Goal: Navigation & Orientation: Find specific page/section

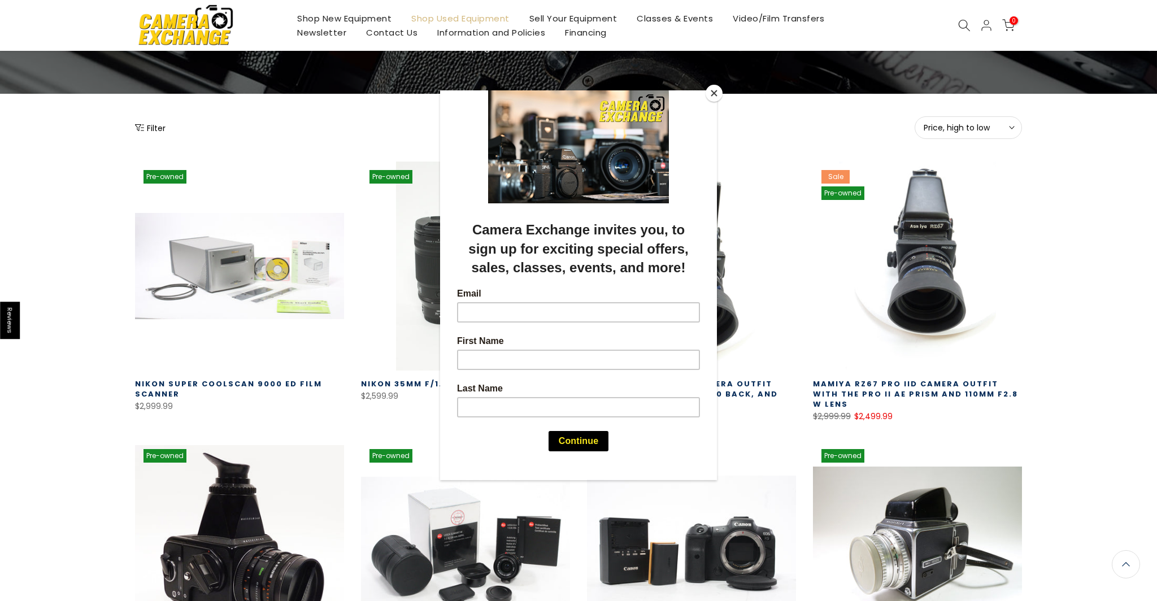
scroll to position [93, 0]
click at [716, 92] on button "Close" at bounding box center [714, 93] width 17 height 17
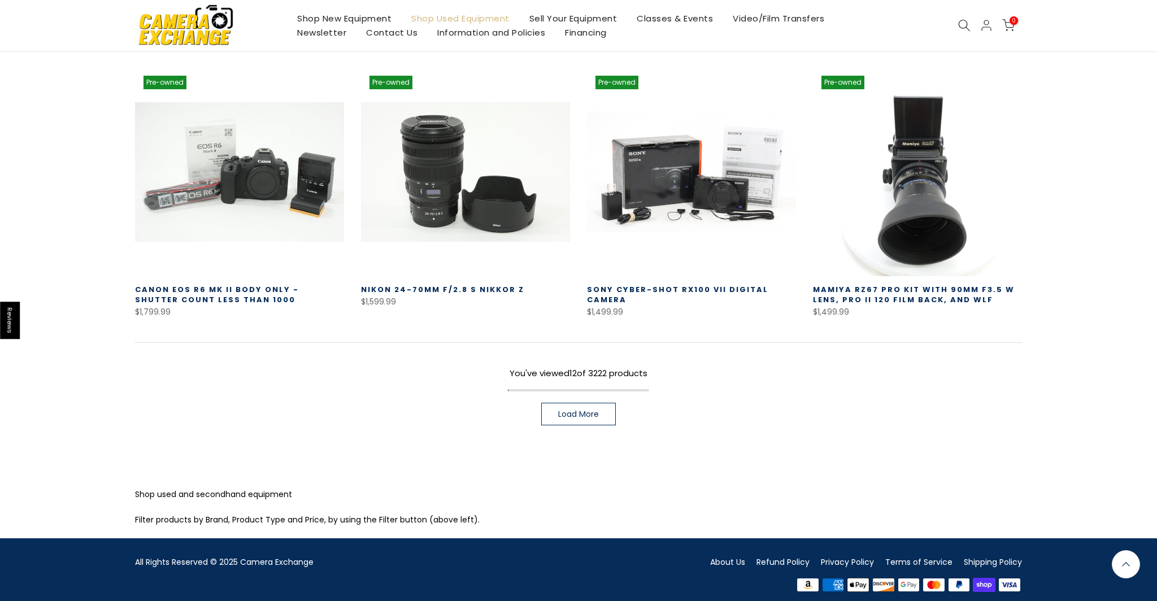
scroll to position [744, 0]
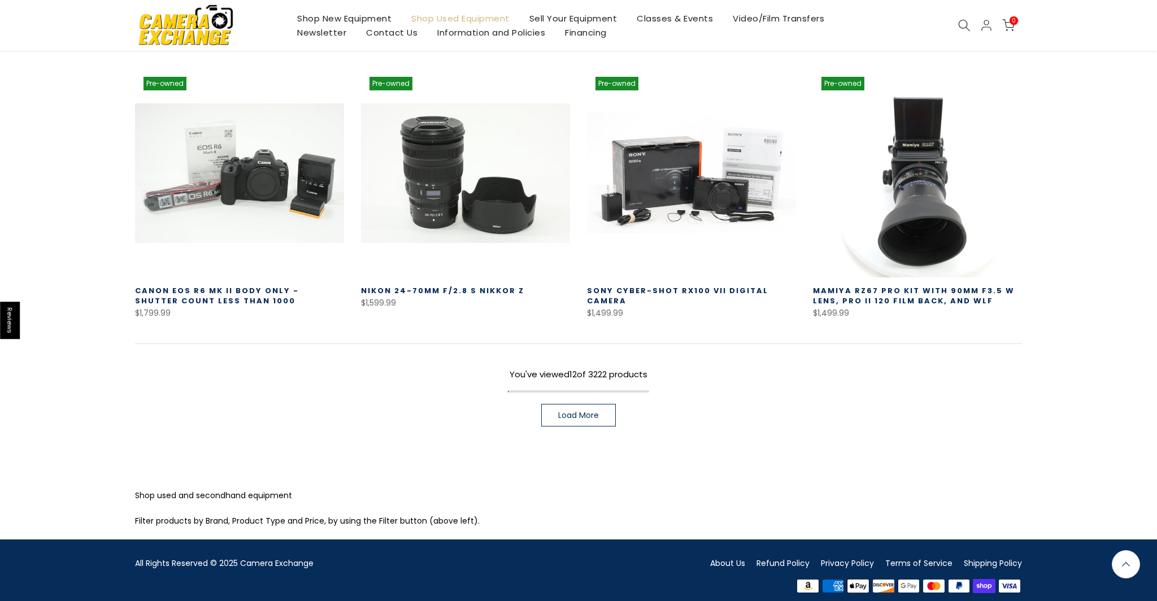
click at [588, 411] on span "Load More" at bounding box center [578, 415] width 41 height 8
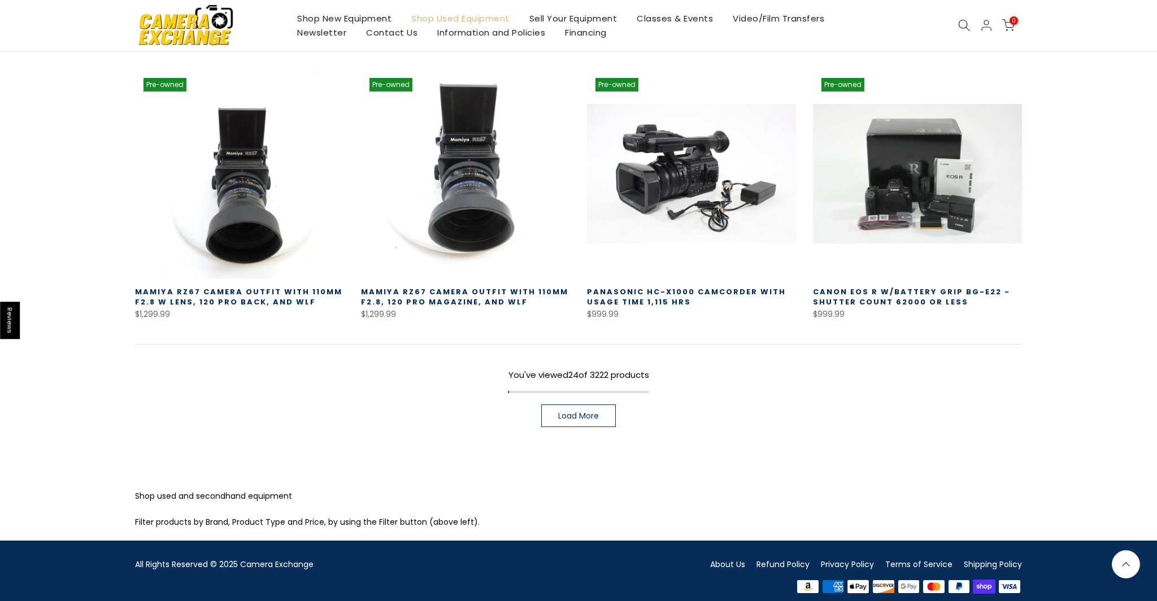
scroll to position [1563, 0]
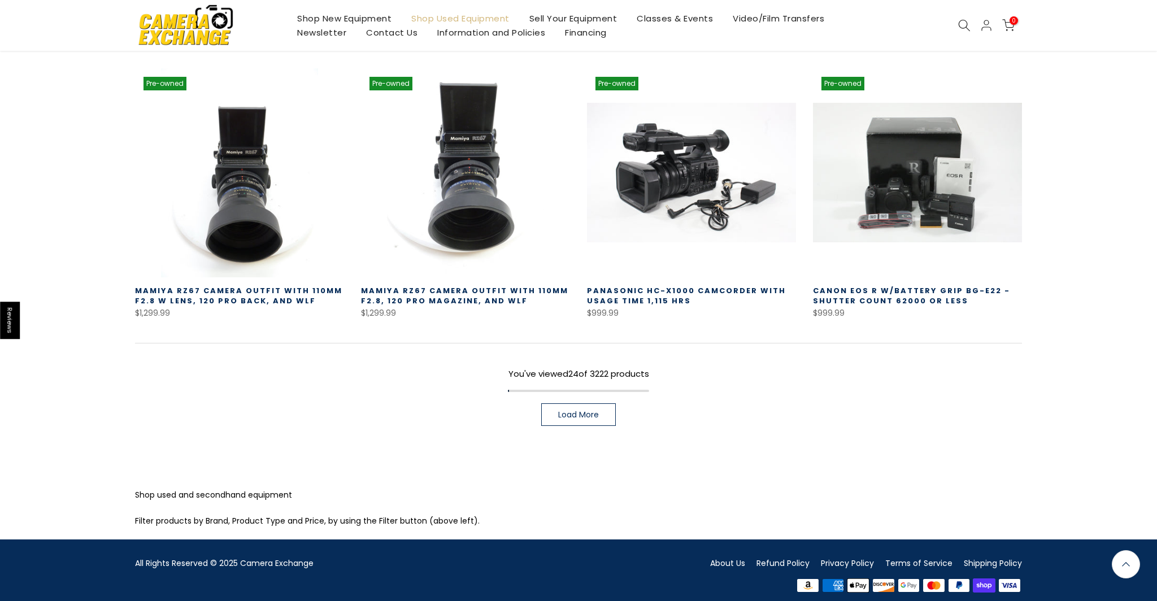
click at [588, 411] on span "Load More" at bounding box center [578, 415] width 41 height 8
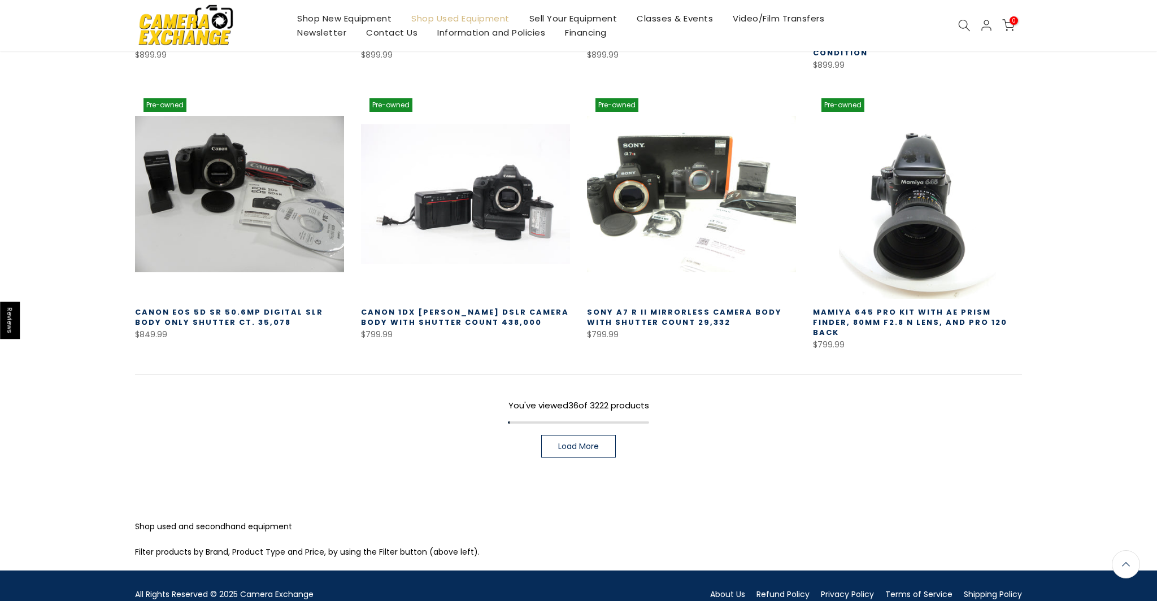
scroll to position [2369, 0]
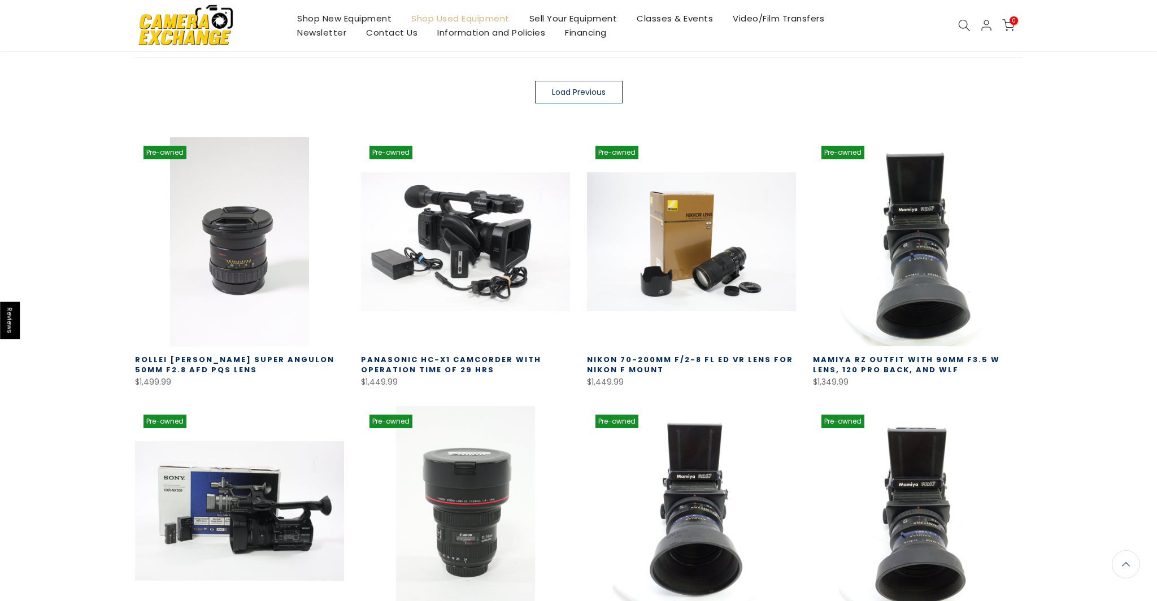
scroll to position [199, 0]
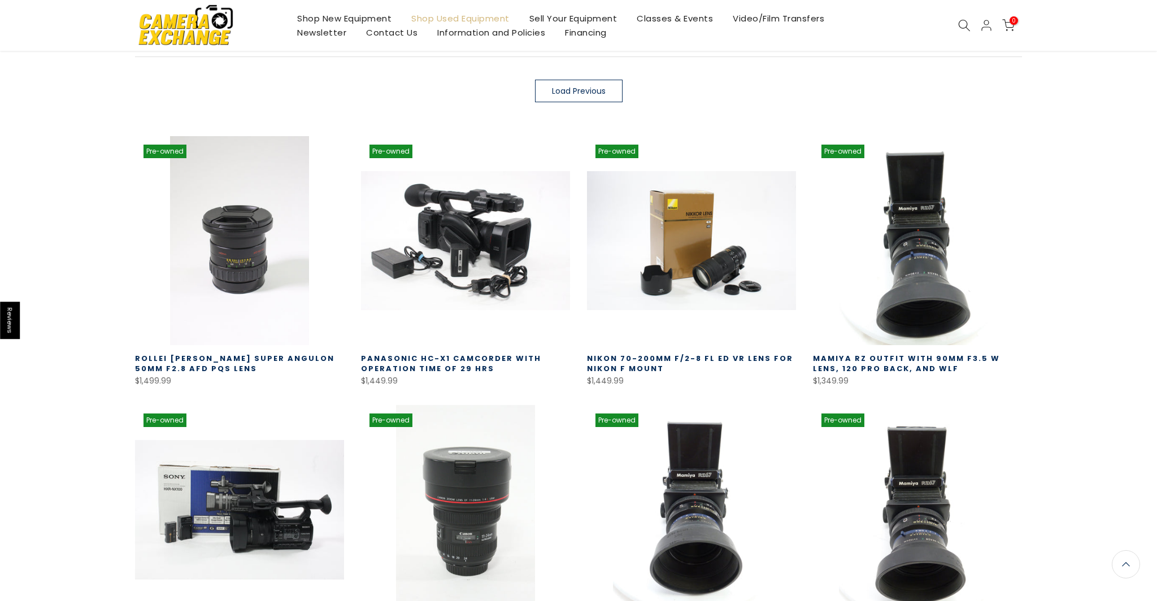
scroll to position [744, 0]
